Goal: Information Seeking & Learning: Learn about a topic

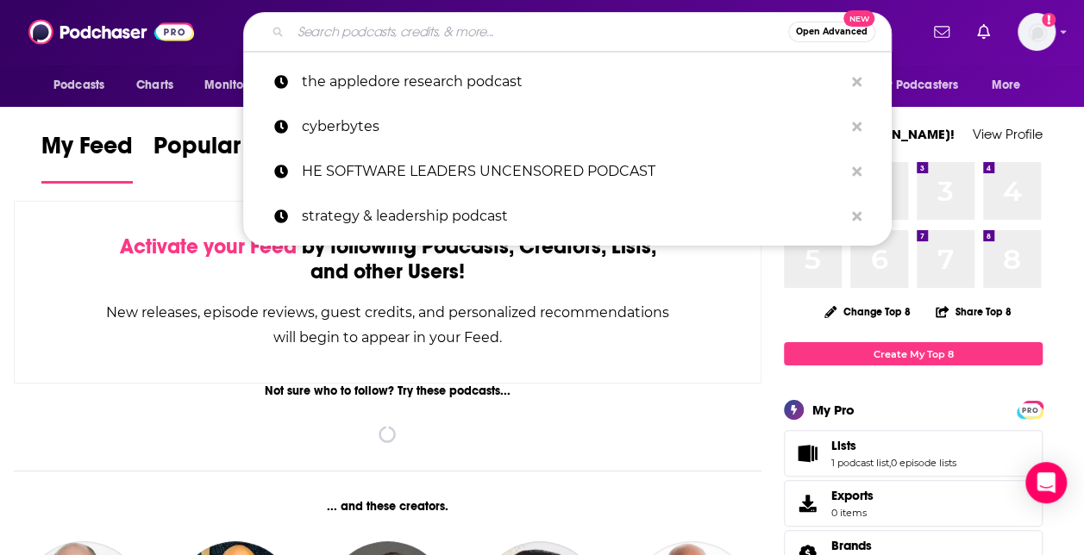
click at [408, 33] on input "Search podcasts, credits, & more..." at bounding box center [540, 32] width 498 height 28
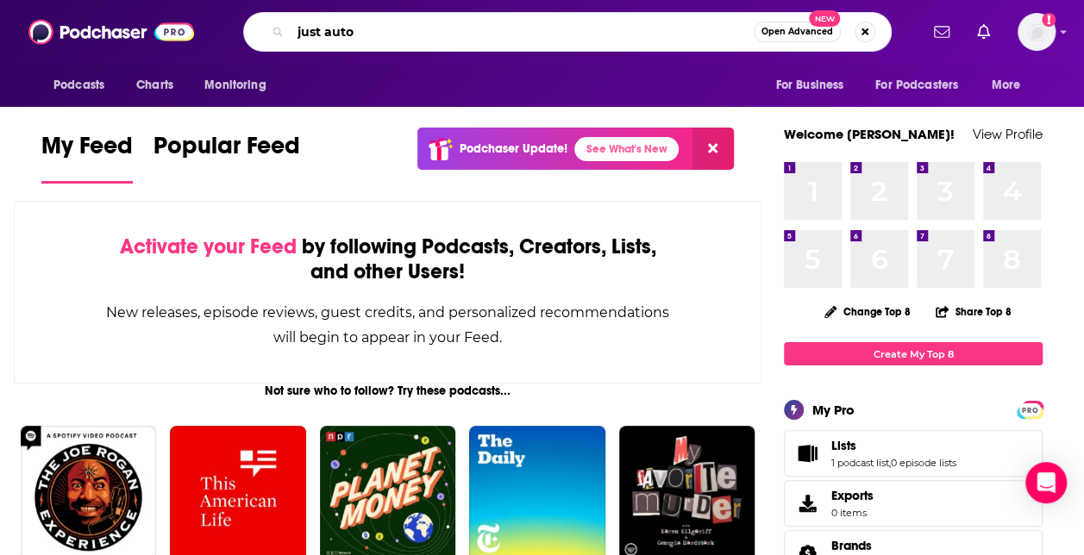
type input "just auto"
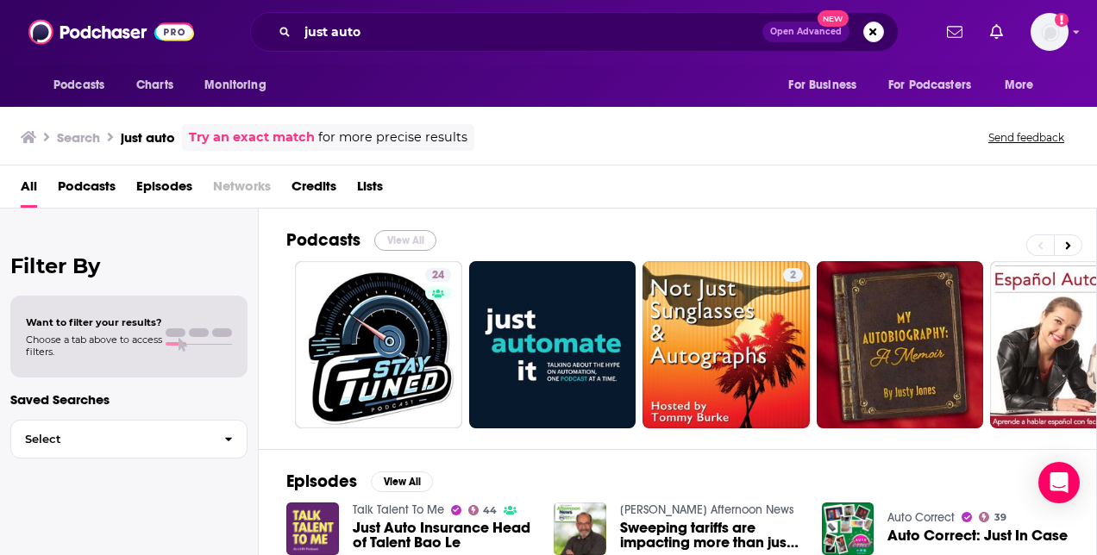
click at [416, 235] on button "View All" at bounding box center [405, 240] width 62 height 21
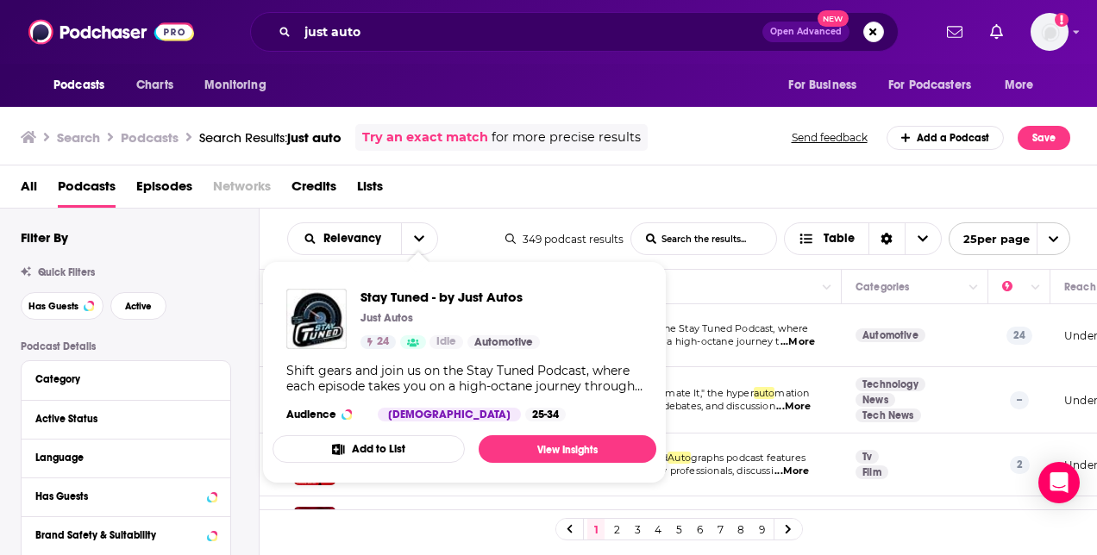
click at [395, 330] on div "Stay Tuned - by Just Autos Just Autos 24 Idle Automotive" at bounding box center [449, 319] width 179 height 60
click at [438, 293] on span "Stay Tuned - by Just Autos" at bounding box center [449, 297] width 179 height 16
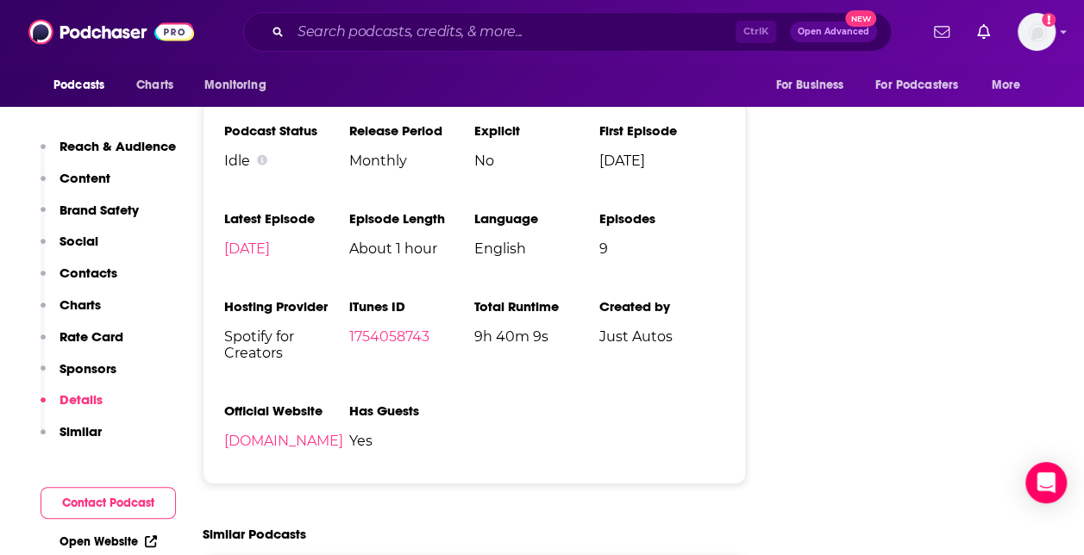
scroll to position [1991, 0]
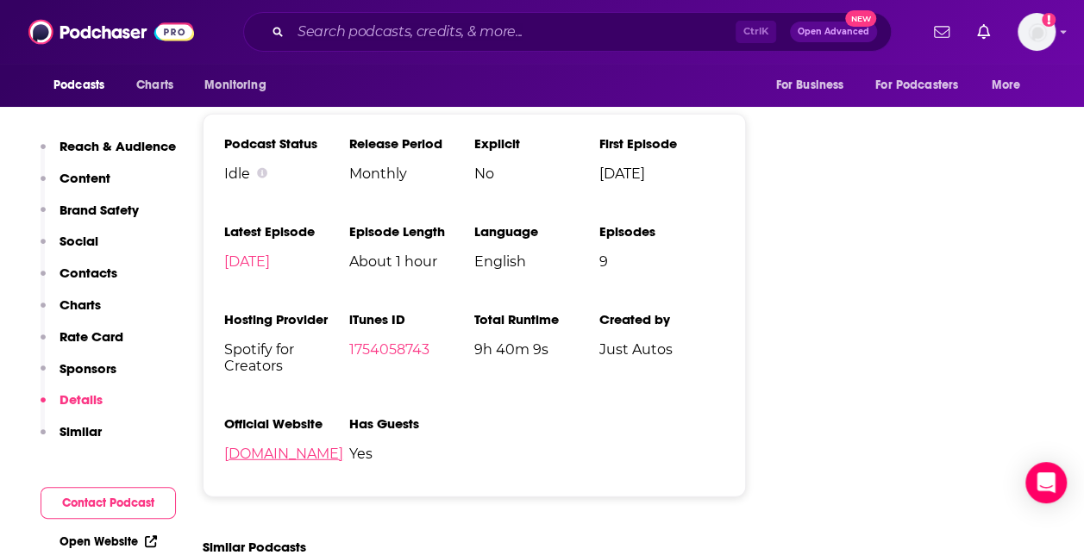
click at [307, 459] on link "[DOMAIN_NAME]" at bounding box center [283, 454] width 119 height 16
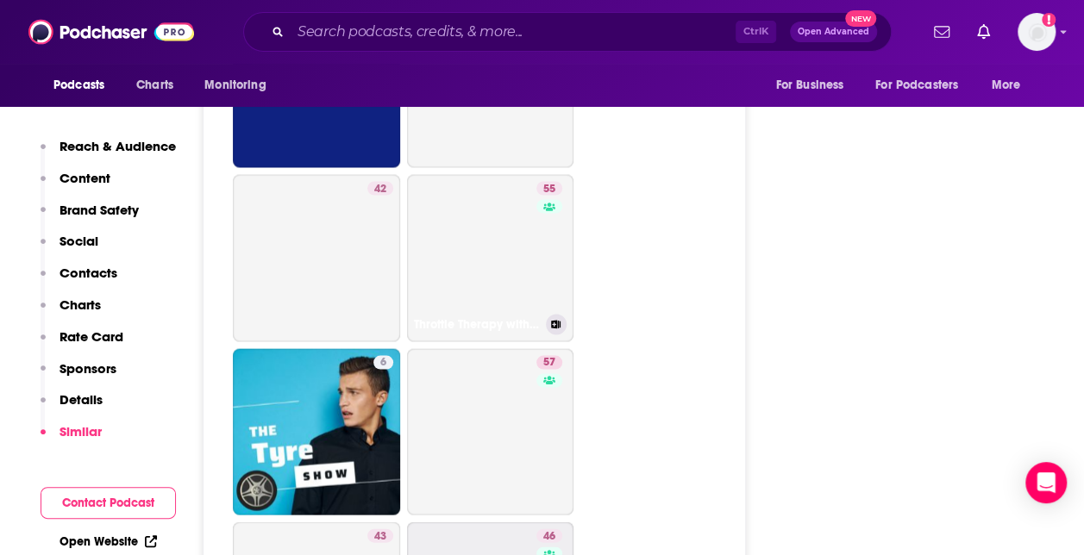
scroll to position [5042, 0]
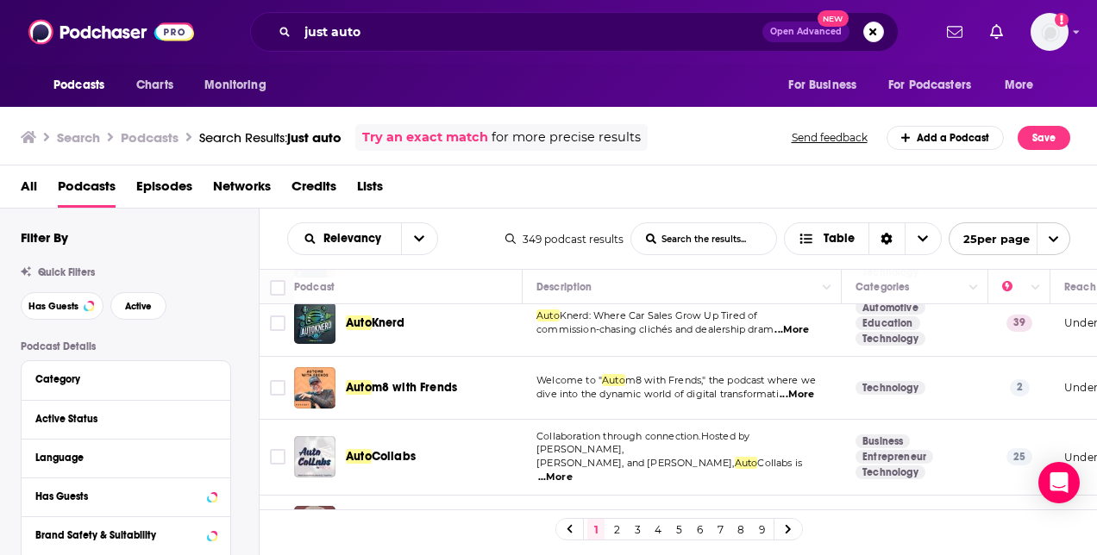
scroll to position [1156, 0]
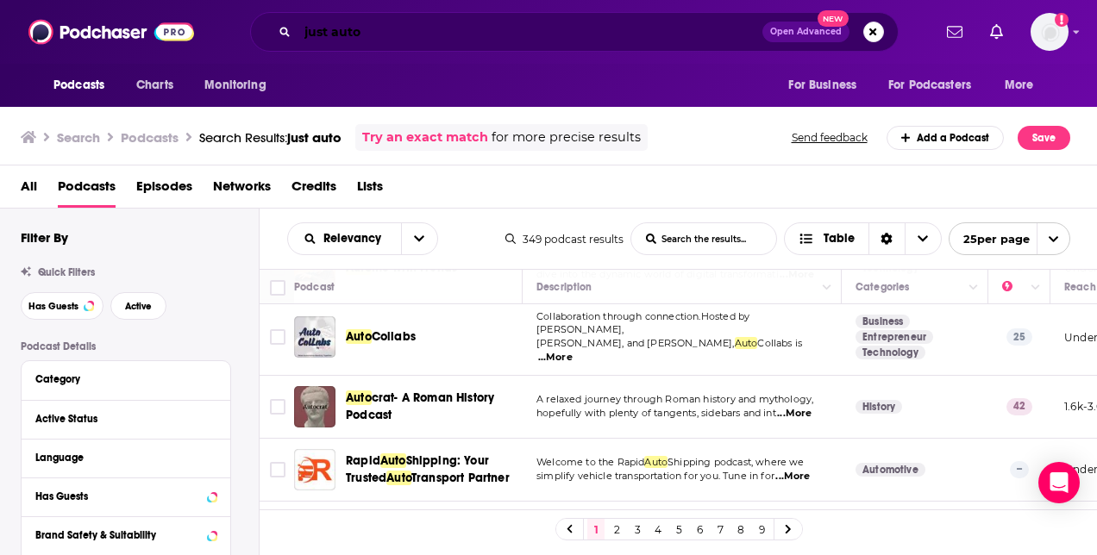
click at [410, 38] on input "just auto" at bounding box center [529, 32] width 465 height 28
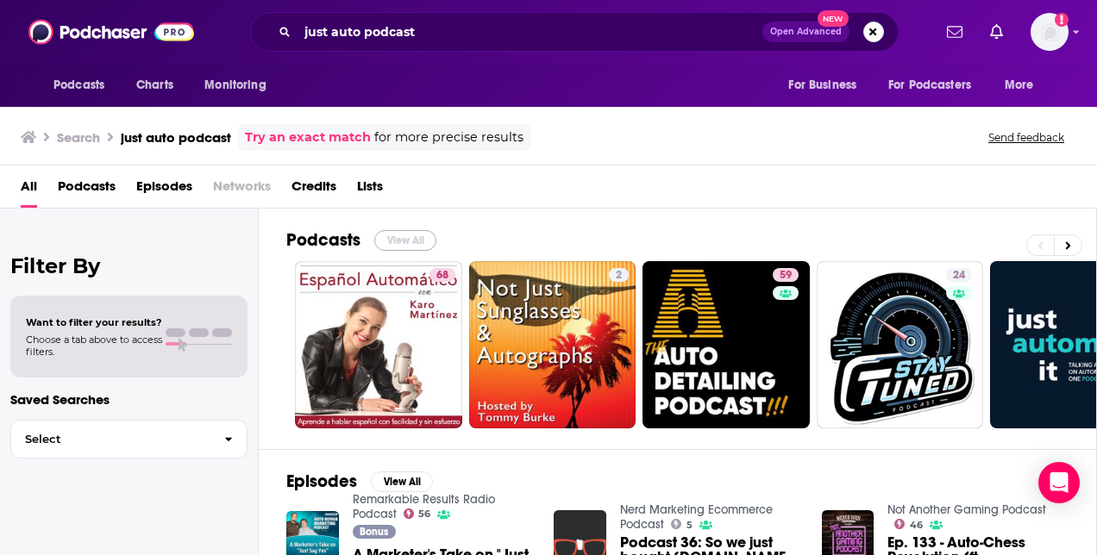
click at [414, 235] on button "View All" at bounding box center [405, 240] width 62 height 21
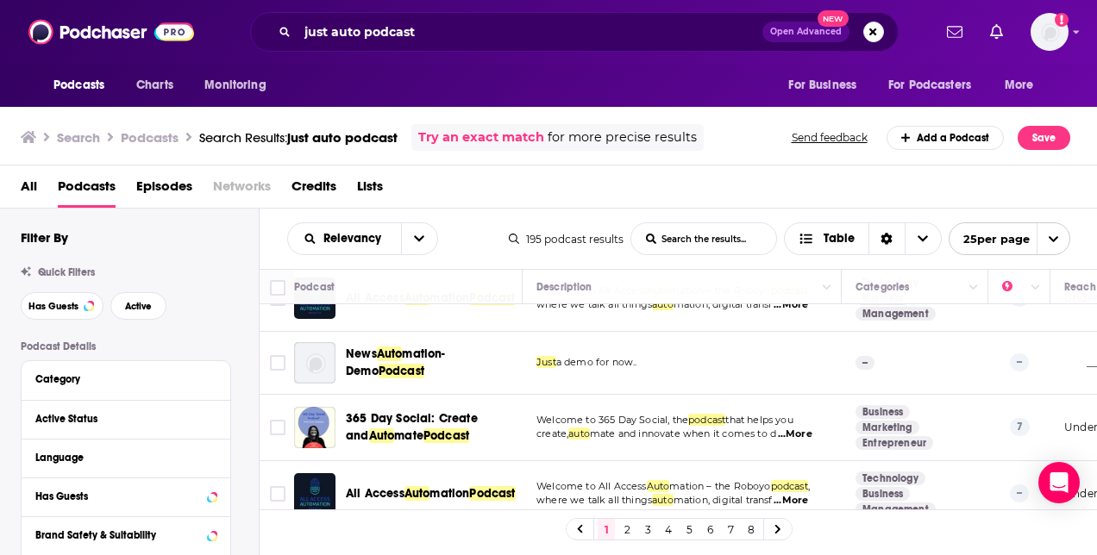
scroll to position [1442, 0]
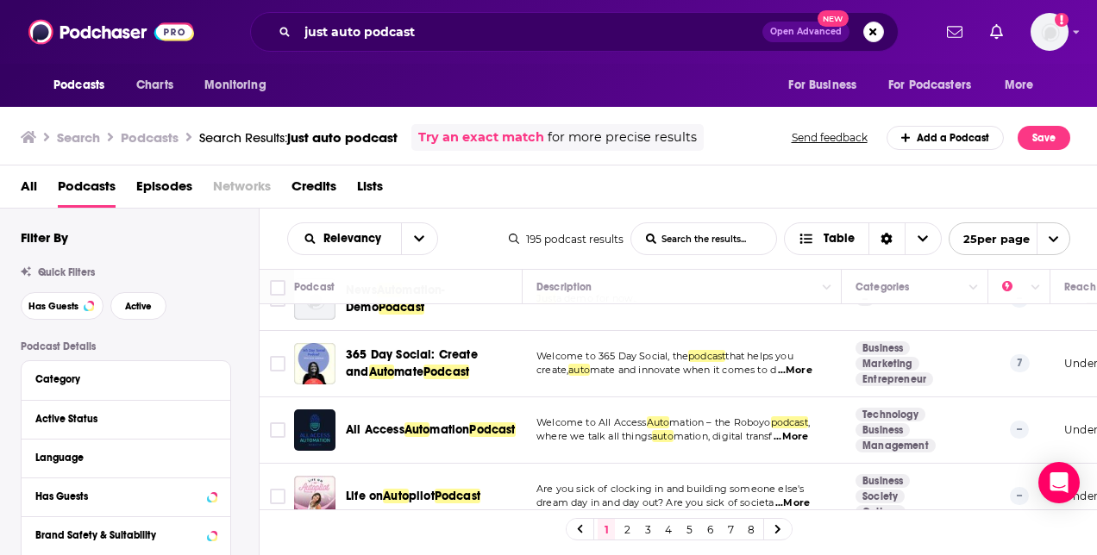
click at [624, 521] on link "2" at bounding box center [626, 529] width 17 height 21
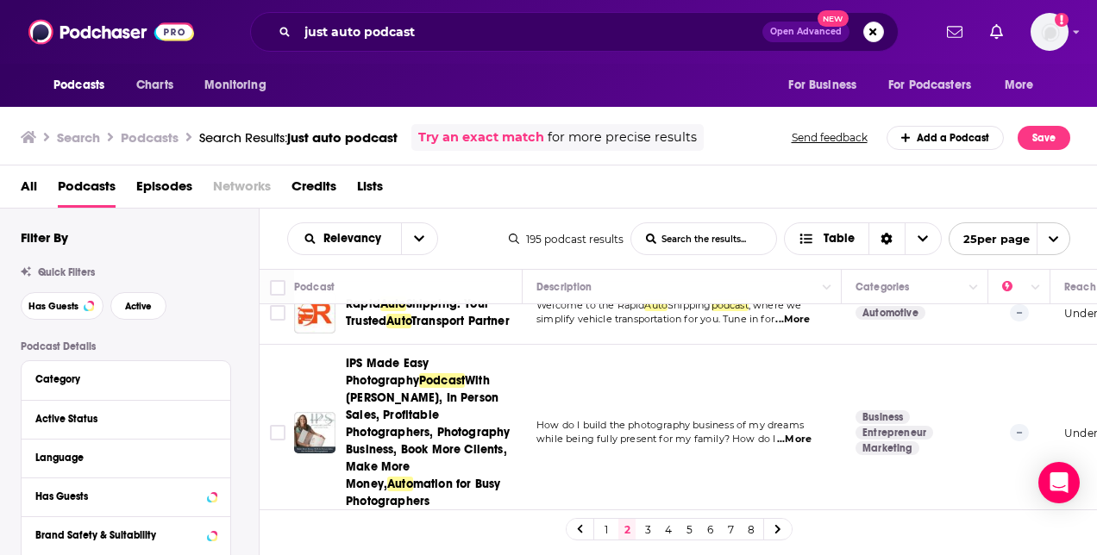
scroll to position [1767, 0]
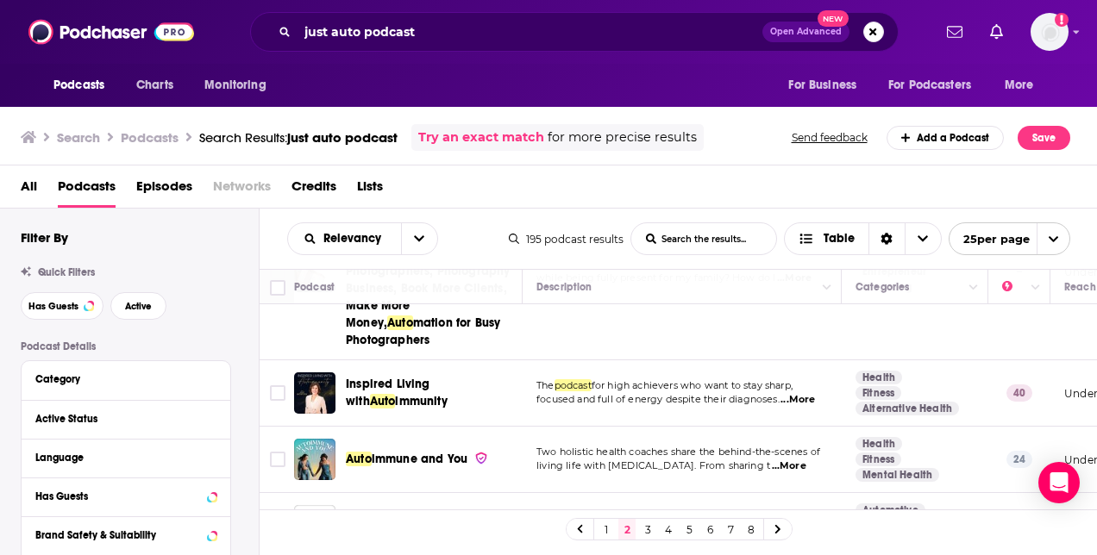
click at [647, 523] on link "3" at bounding box center [647, 529] width 17 height 21
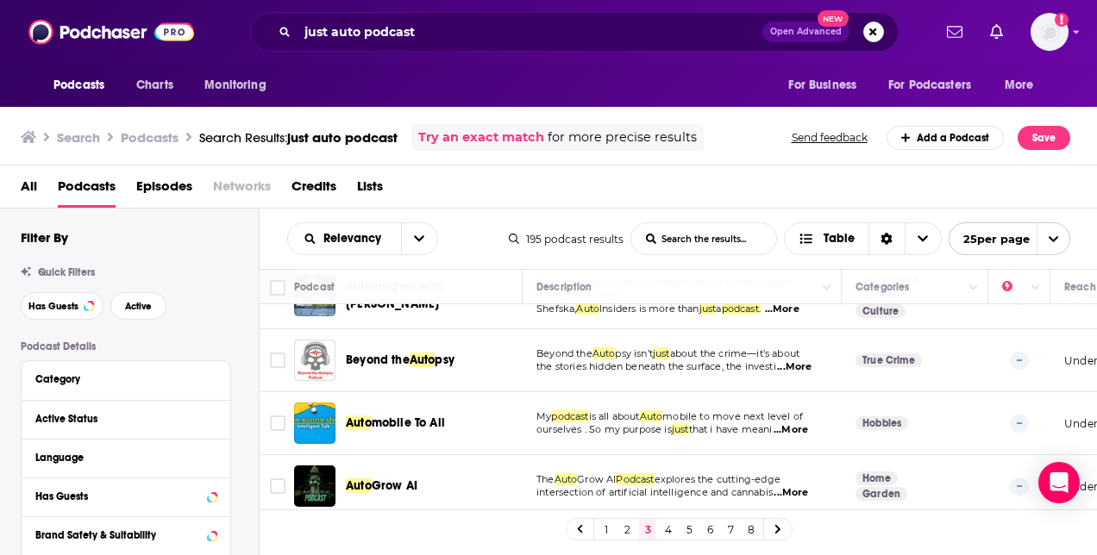
scroll to position [1404, 0]
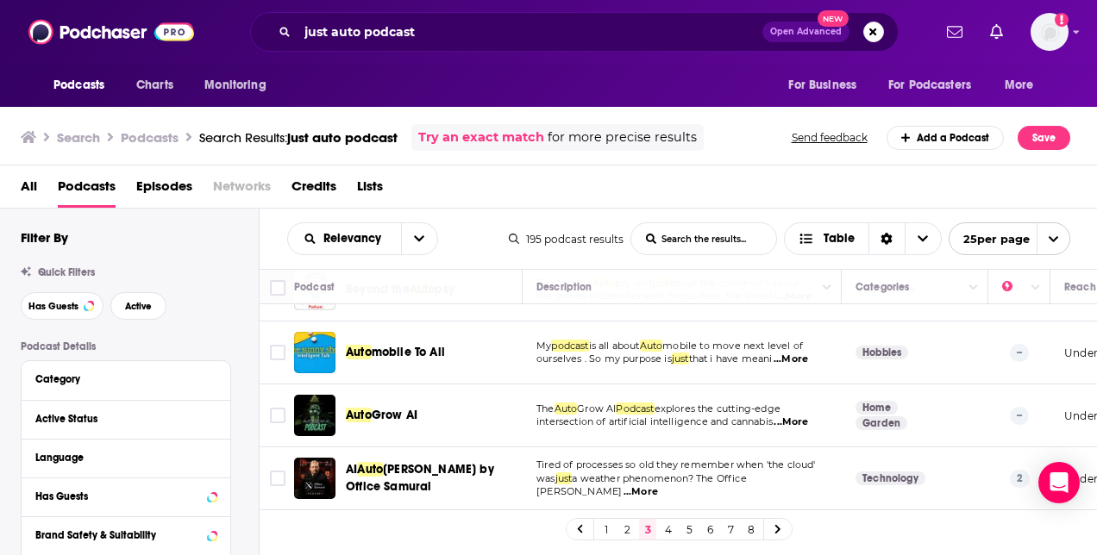
click at [666, 527] on link "4" at bounding box center [668, 529] width 17 height 21
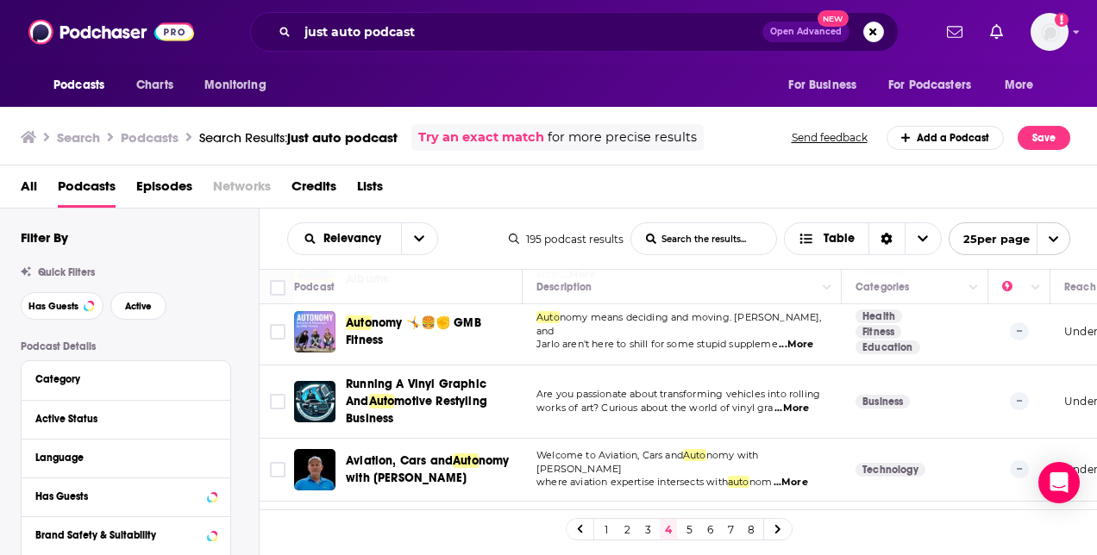
scroll to position [1412, 0]
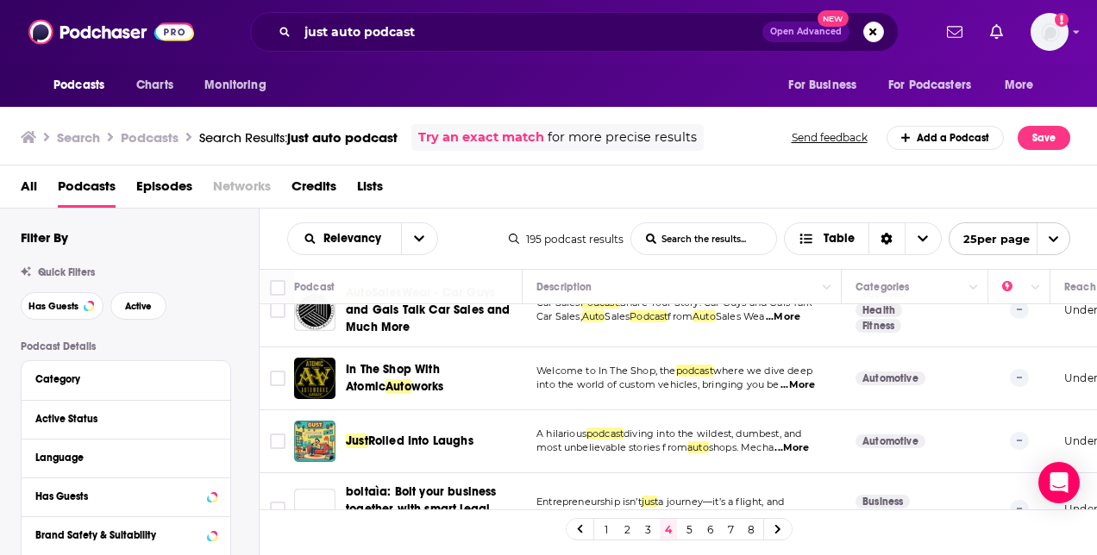
click at [684, 525] on link "5" at bounding box center [688, 529] width 17 height 21
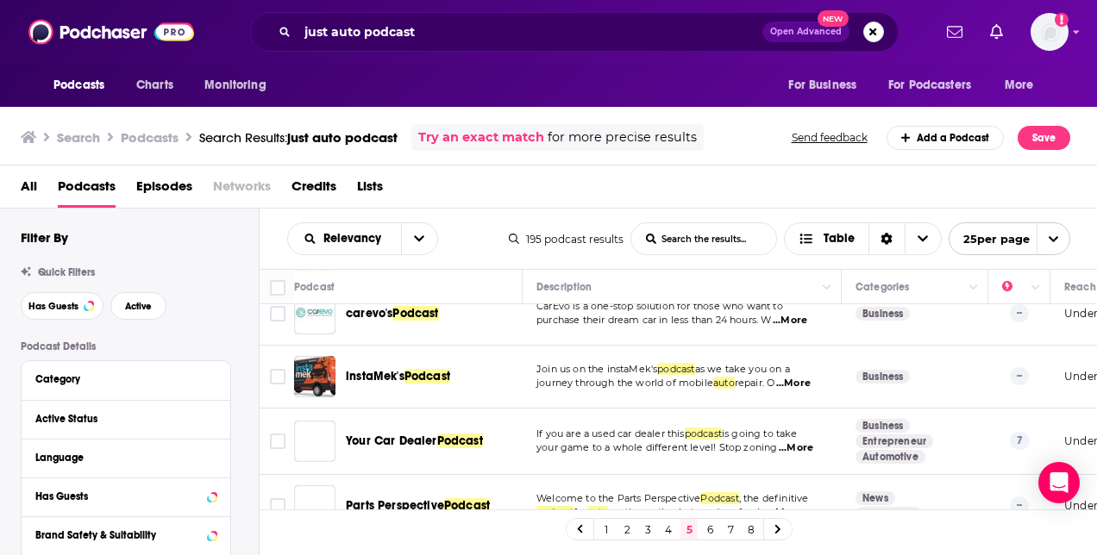
scroll to position [1035, 0]
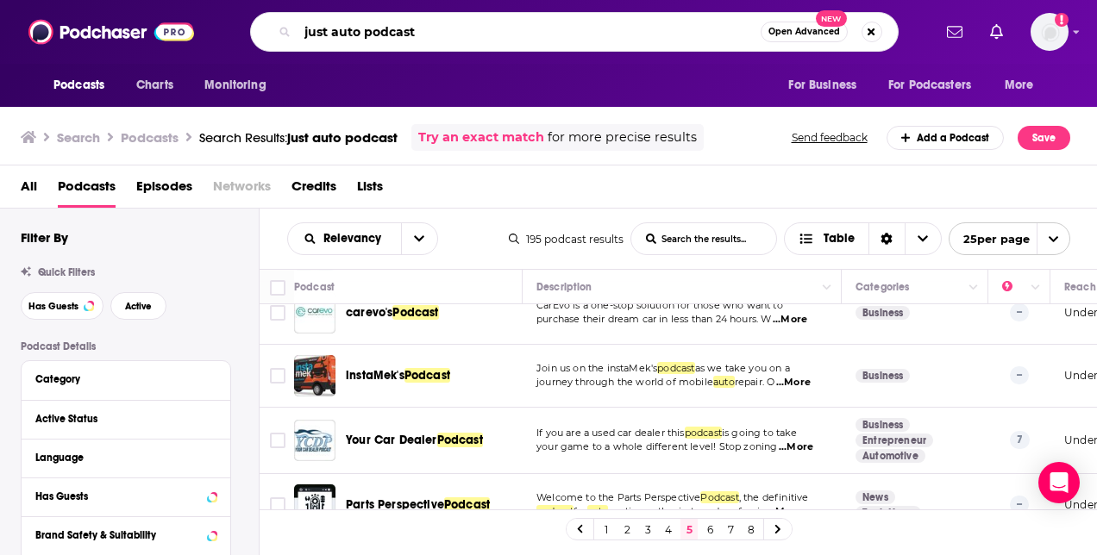
drag, startPoint x: 448, startPoint y: 34, endPoint x: 358, endPoint y: 31, distance: 90.6
click at [358, 31] on input "just auto podcast" at bounding box center [528, 32] width 463 height 28
type input "just auto"
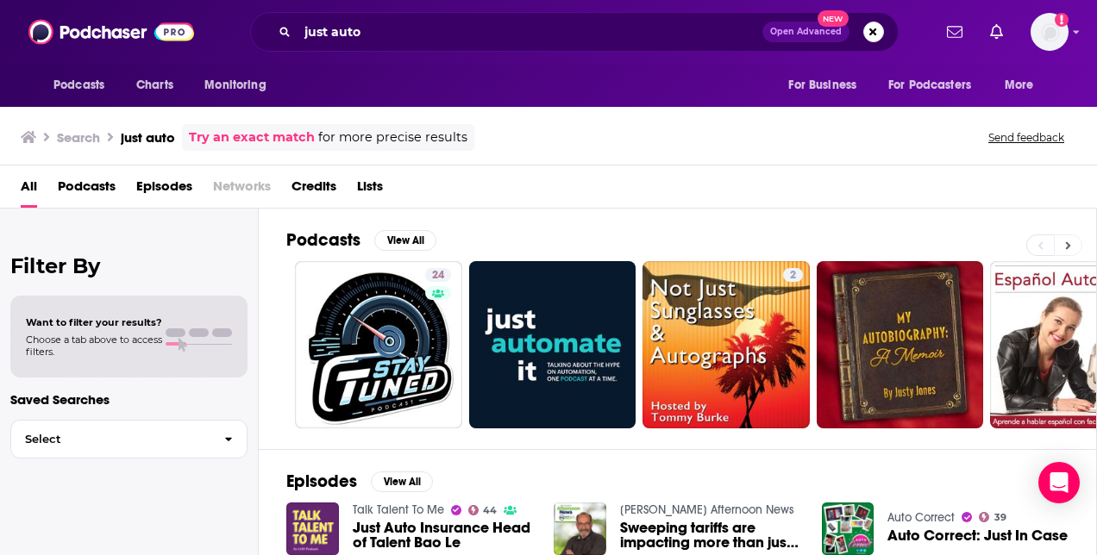
click at [1070, 243] on icon at bounding box center [1068, 246] width 6 height 12
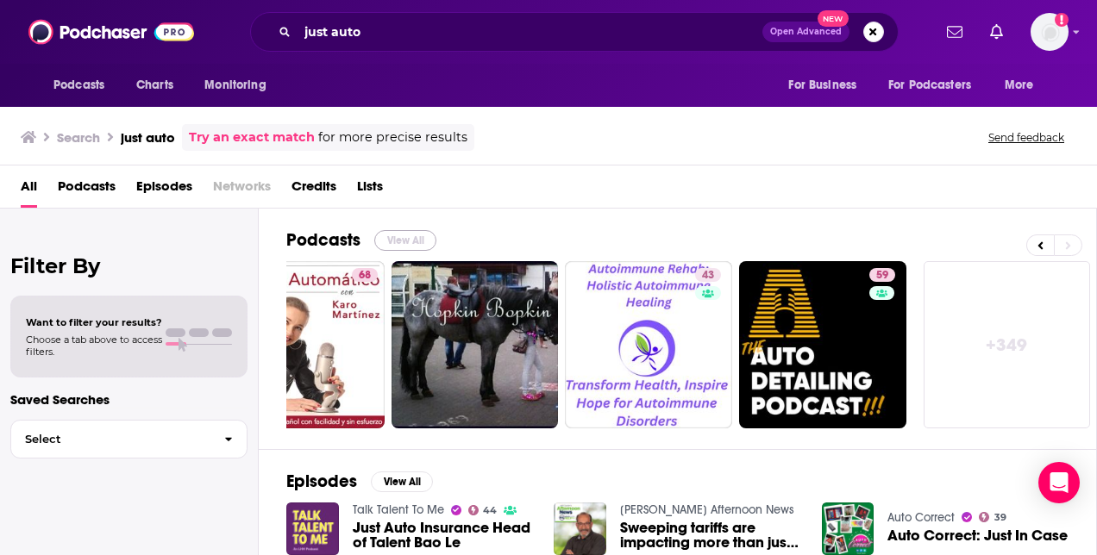
click at [423, 233] on button "View All" at bounding box center [405, 240] width 62 height 21
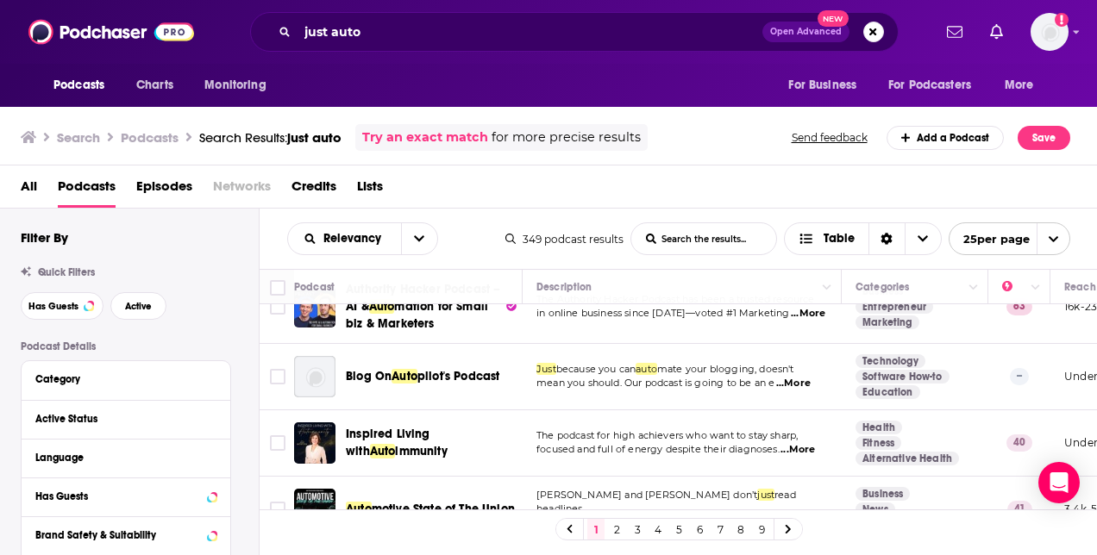
scroll to position [1538, 0]
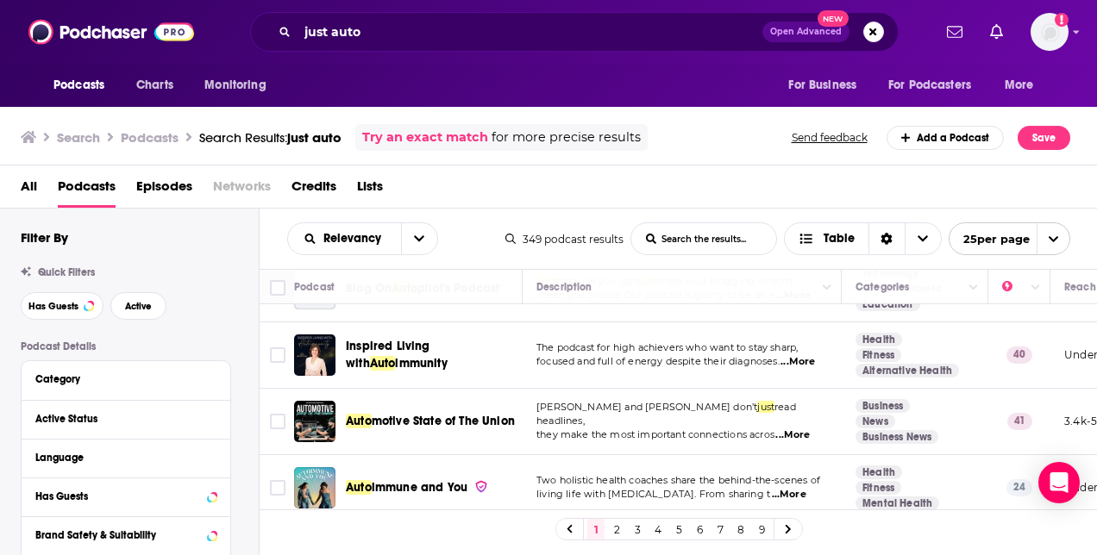
click at [621, 528] on link "2" at bounding box center [616, 529] width 17 height 21
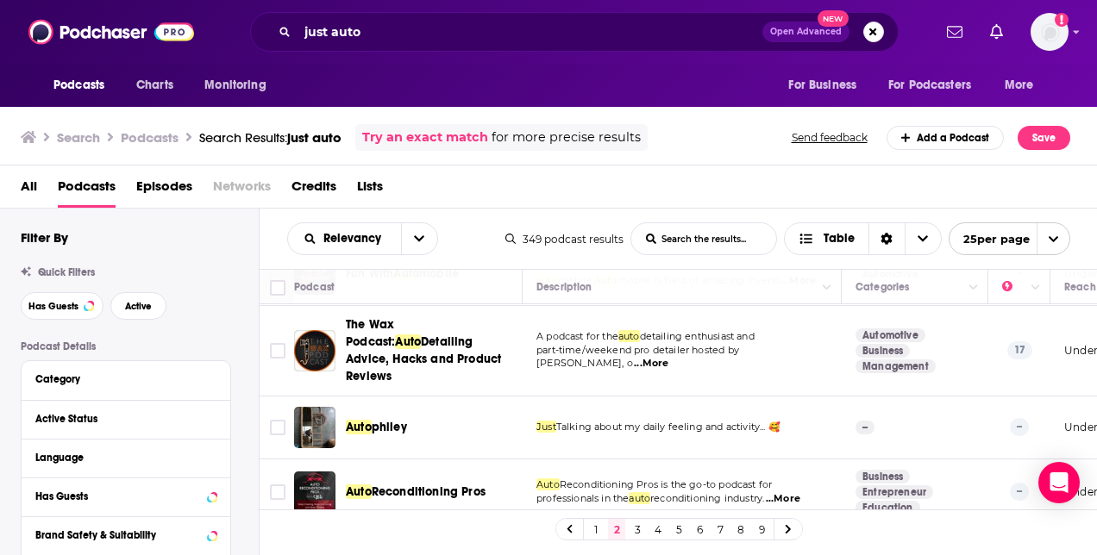
scroll to position [1480, 0]
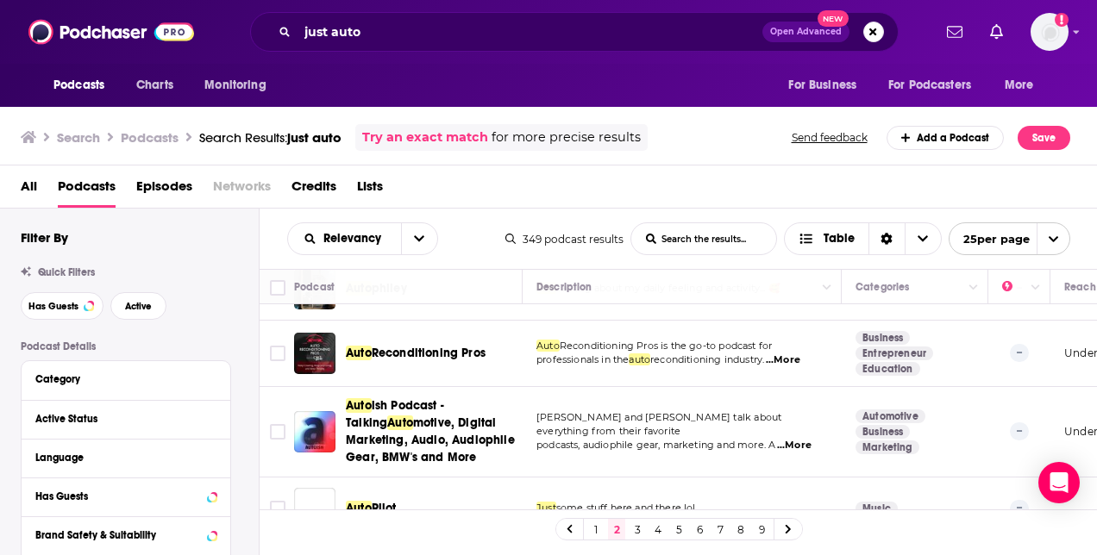
click at [642, 530] on link "3" at bounding box center [637, 529] width 17 height 21
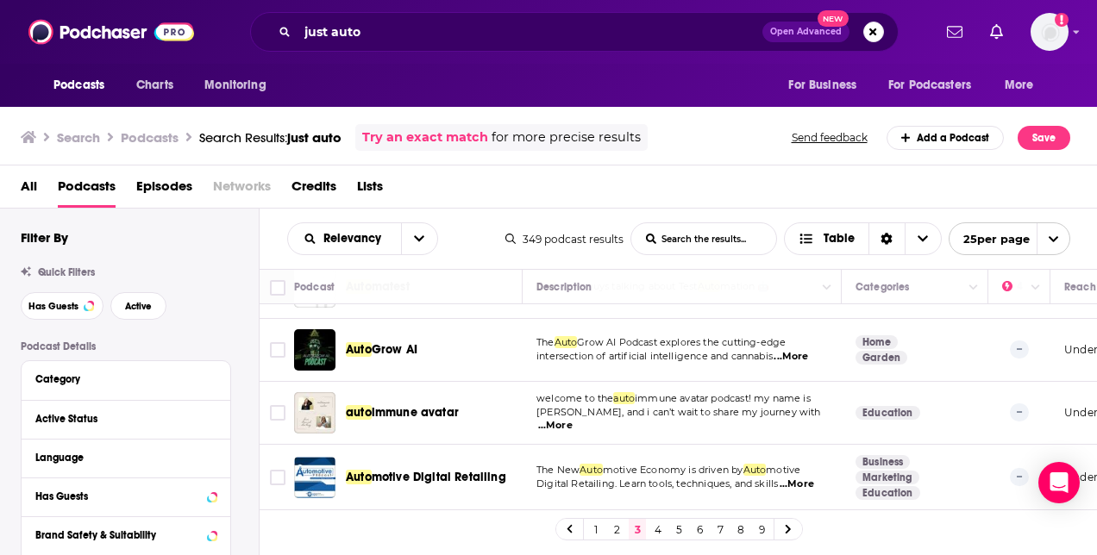
scroll to position [1449, 0]
click at [654, 524] on link "4" at bounding box center [657, 529] width 17 height 21
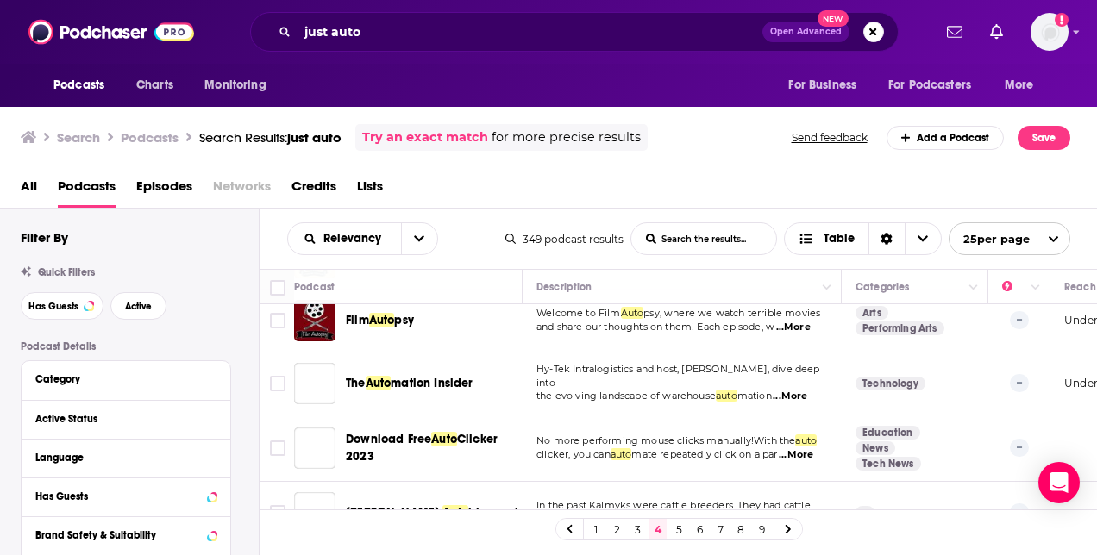
scroll to position [1418, 0]
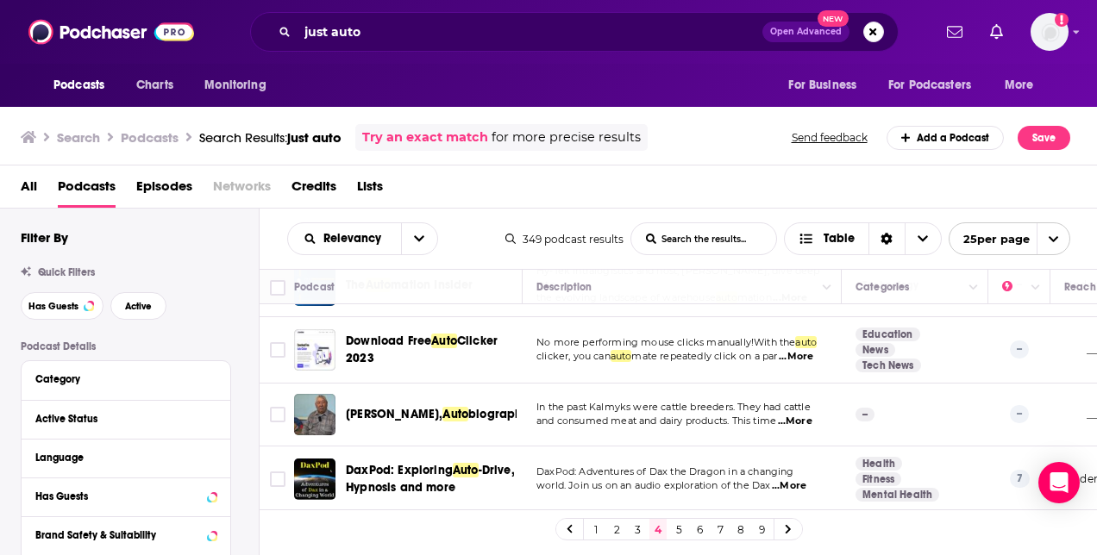
click at [678, 527] on link "5" at bounding box center [678, 529] width 17 height 21
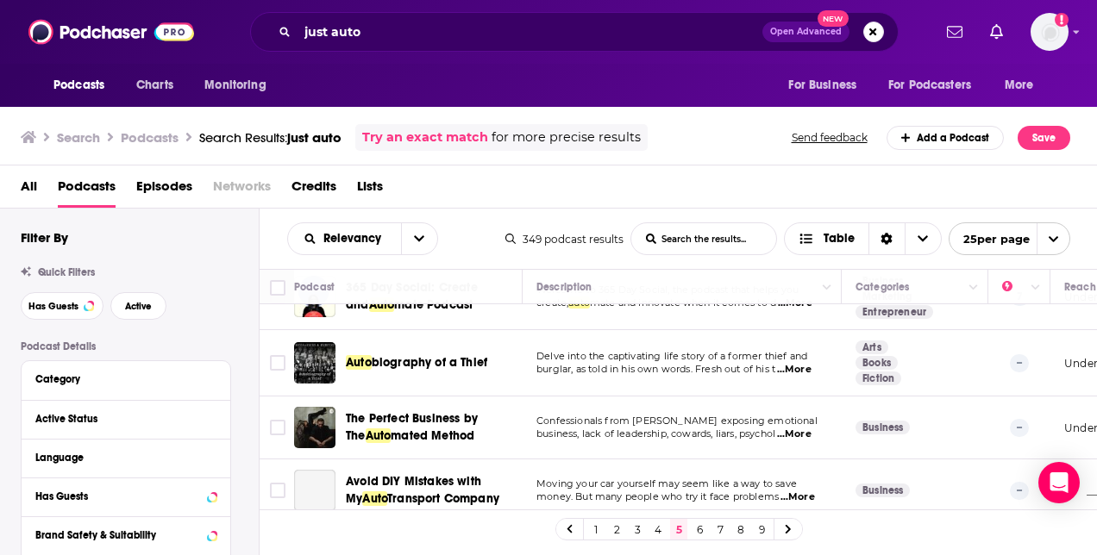
scroll to position [1411, 0]
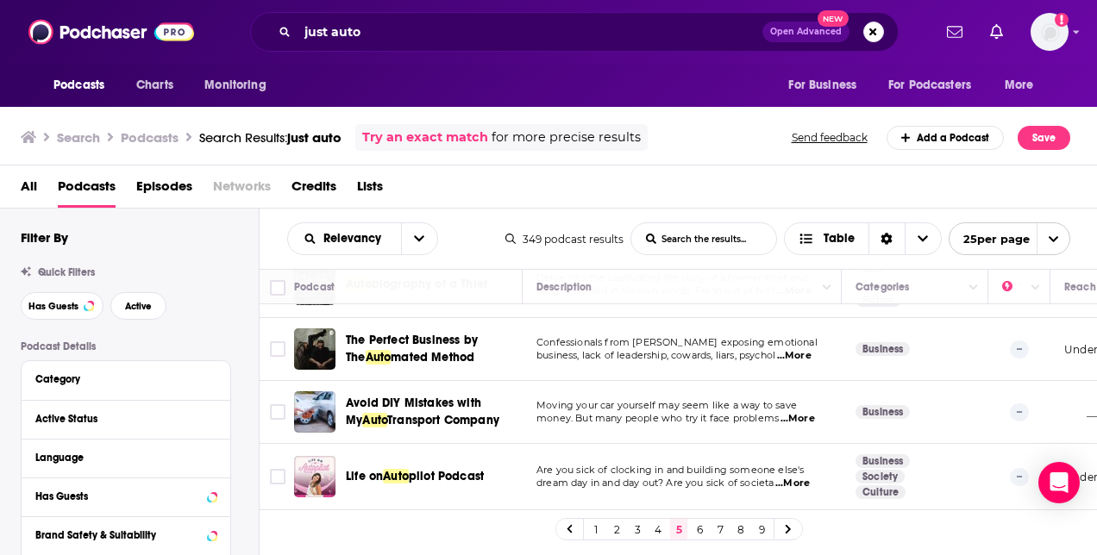
click at [693, 523] on link "6" at bounding box center [699, 529] width 17 height 21
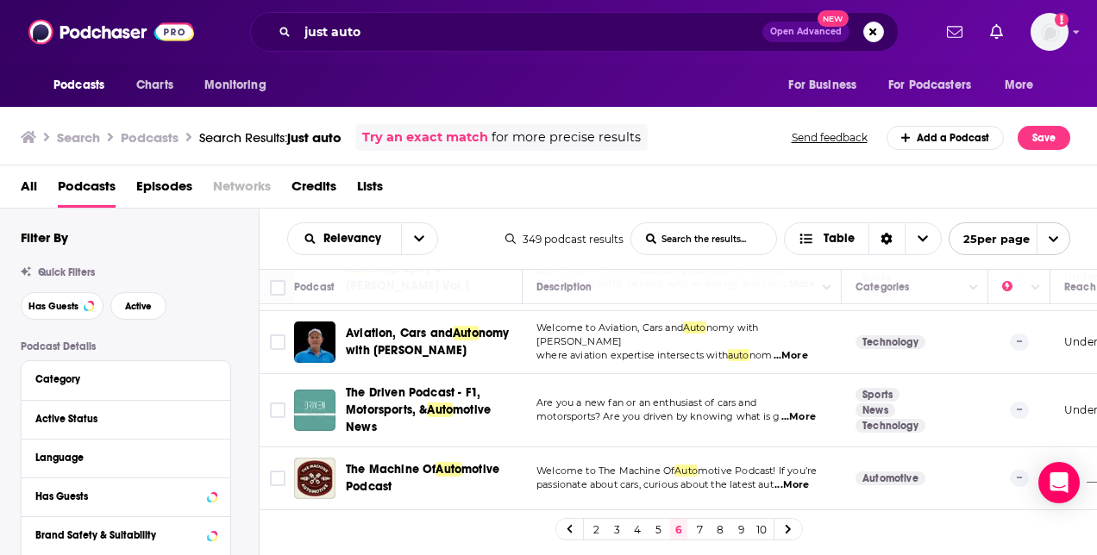
scroll to position [1476, 0]
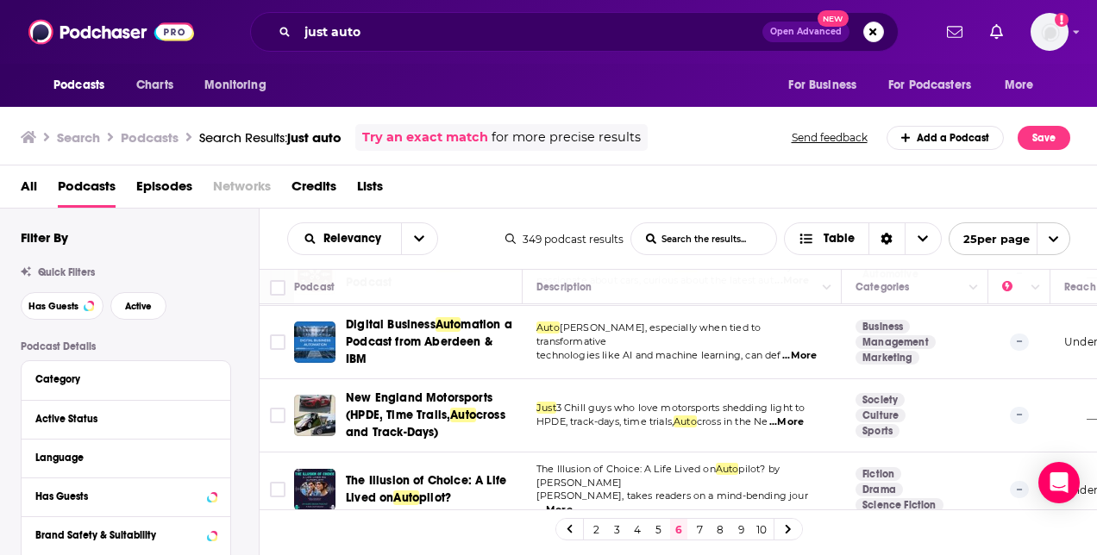
click at [698, 528] on link "7" at bounding box center [699, 529] width 17 height 21
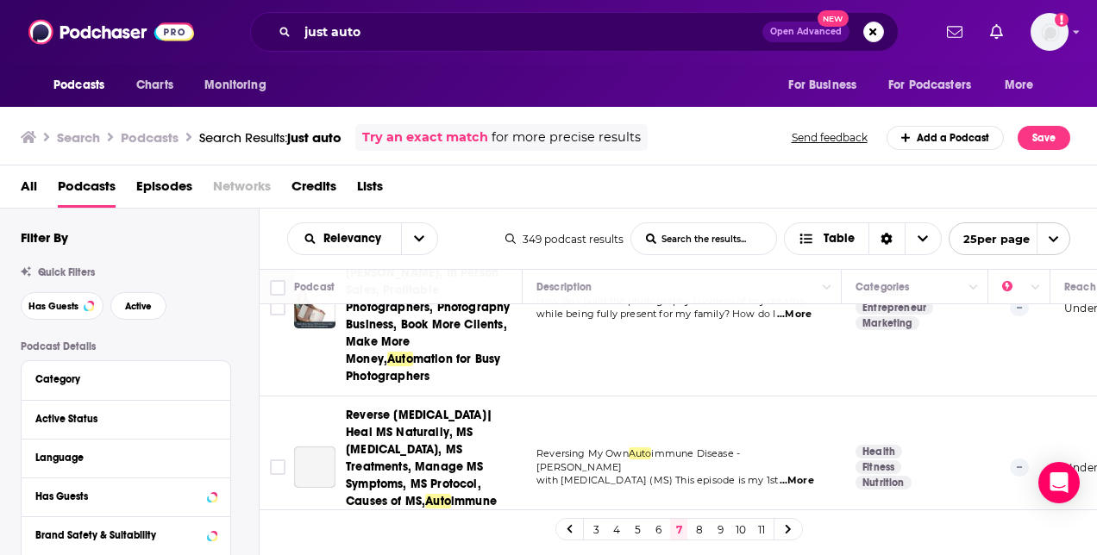
scroll to position [1657, 0]
